Goal: Navigation & Orientation: Find specific page/section

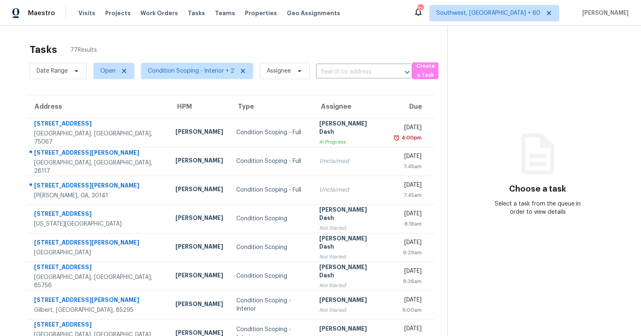
click at [163, 50] on div "Tasks 77 Results" at bounding box center [239, 49] width 418 height 21
click at [133, 44] on div "Tasks 77 Results" at bounding box center [239, 49] width 418 height 21
click at [134, 56] on div "Tasks 77 Results" at bounding box center [239, 49] width 418 height 21
